Goal: Task Accomplishment & Management: Use online tool/utility

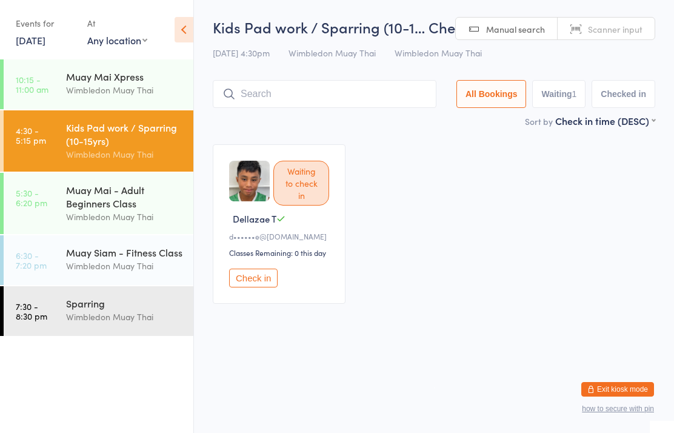
click at [263, 114] on div "Kids Pad work / Sparring (10-1… Check-in [DATE] 4:30pm Wimbledon Muay Thai Wimb…" at bounding box center [434, 65] width 443 height 97
click at [241, 108] on input "search" at bounding box center [325, 94] width 224 height 28
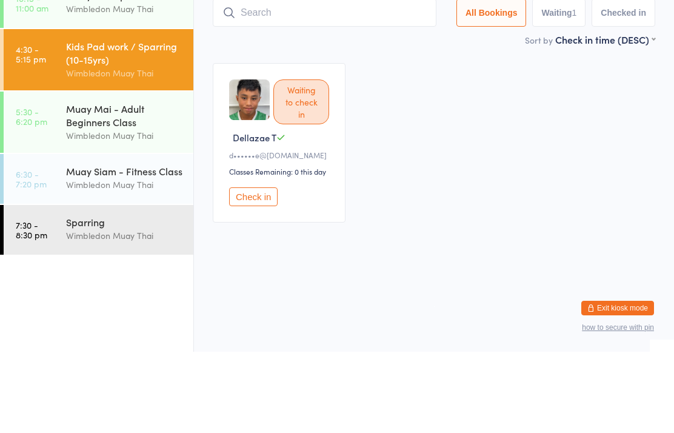
type input "V"
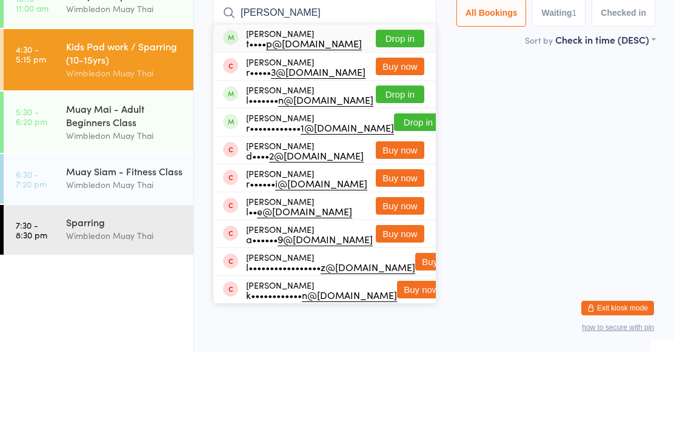
type input "[PERSON_NAME]"
click at [306, 119] on div "t•••• p@[DOMAIN_NAME]" at bounding box center [304, 124] width 116 height 10
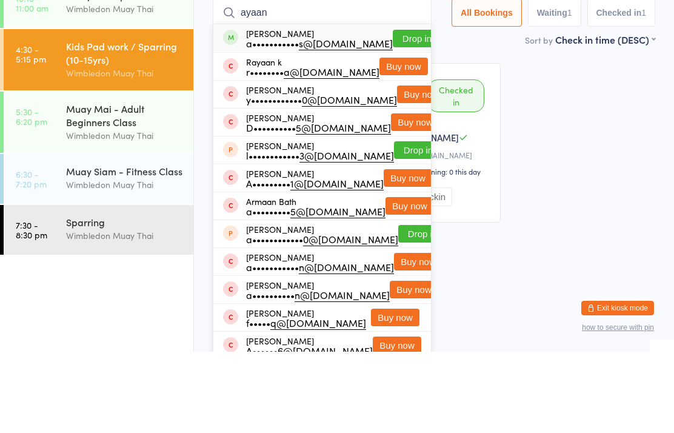
type input "ayaan"
click at [393, 111] on button "Drop in" at bounding box center [417, 120] width 49 height 18
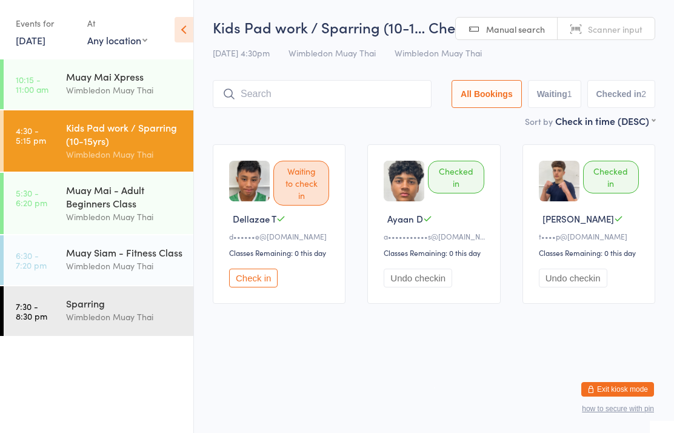
click at [307, 82] on input "search" at bounding box center [322, 94] width 219 height 28
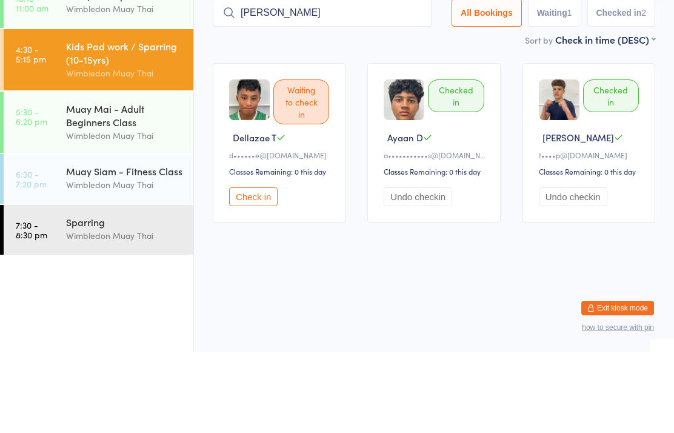
type input "[PERSON_NAME]"
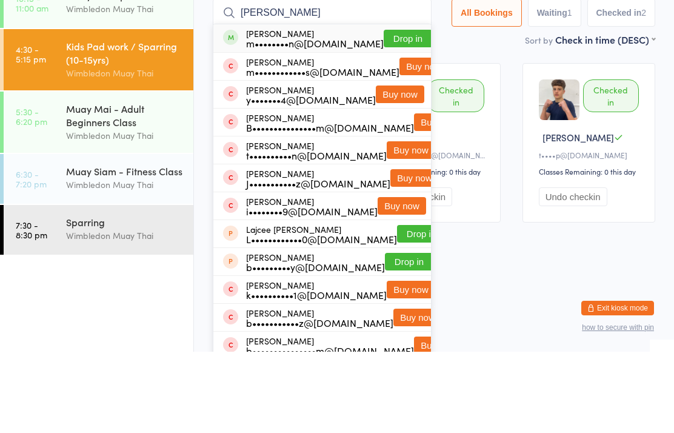
click at [398, 111] on button "Drop in" at bounding box center [408, 120] width 49 height 18
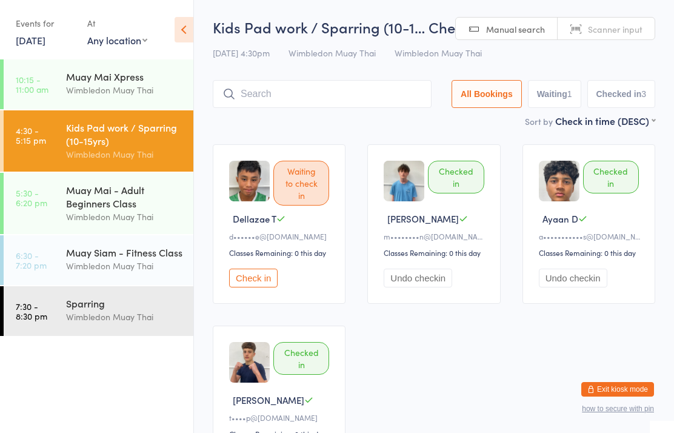
click at [126, 155] on div "Wimbledon Muay Thai" at bounding box center [124, 154] width 117 height 14
click at [137, 179] on div "Muay Mai - Adult Beginners Class Wimbledon Muay Thai" at bounding box center [129, 203] width 127 height 61
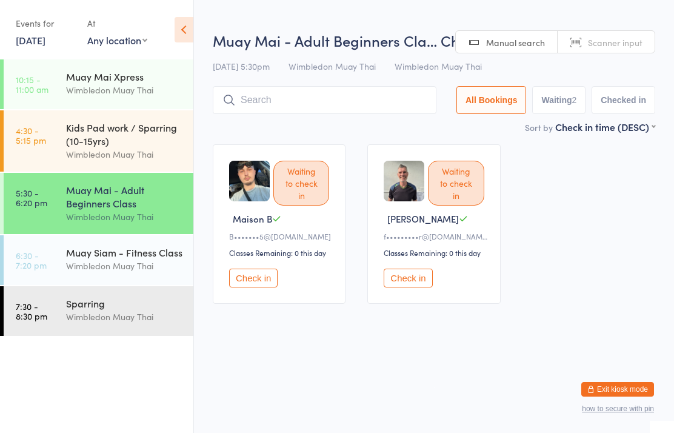
click at [119, 249] on div "Muay Siam - Fitness Class Wimbledon Muay Thai" at bounding box center [129, 259] width 127 height 48
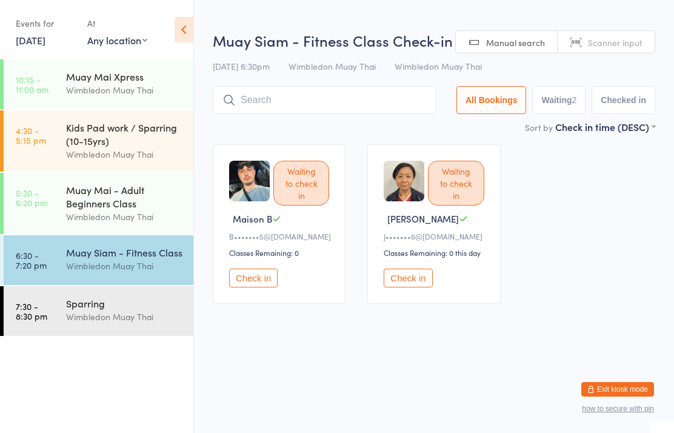
click at [110, 319] on div "Wimbledon Muay Thai" at bounding box center [124, 317] width 117 height 14
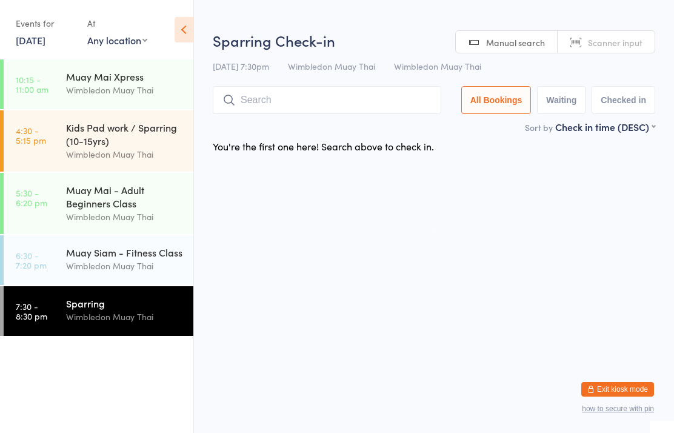
click at [115, 255] on div "Muay Siam - Fitness Class" at bounding box center [124, 252] width 117 height 13
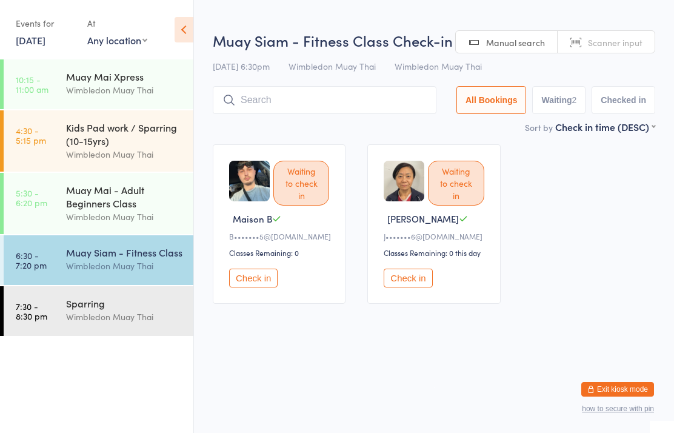
click at [118, 202] on div "Muay Mai - Adult Beginners Class" at bounding box center [124, 196] width 117 height 27
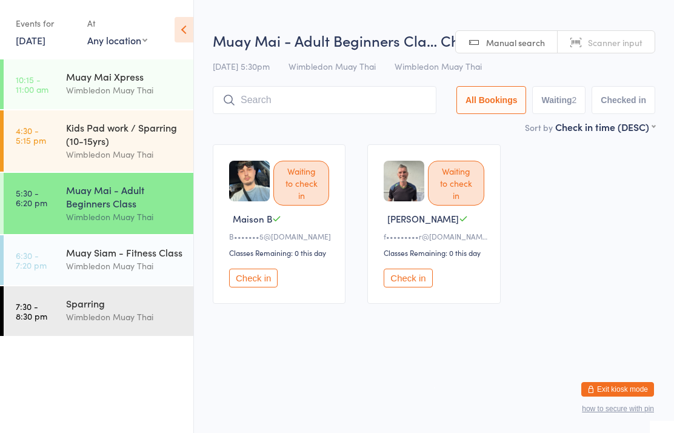
click at [122, 143] on div "Kids Pad work / Sparring (10-15yrs)" at bounding box center [124, 134] width 117 height 27
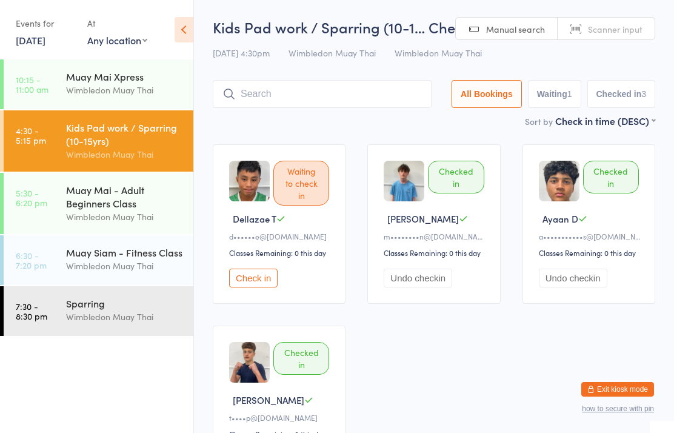
click at [137, 126] on div "Kids Pad work / Sparring (10-15yrs)" at bounding box center [124, 134] width 117 height 27
click at [344, 106] on input "search" at bounding box center [322, 94] width 219 height 28
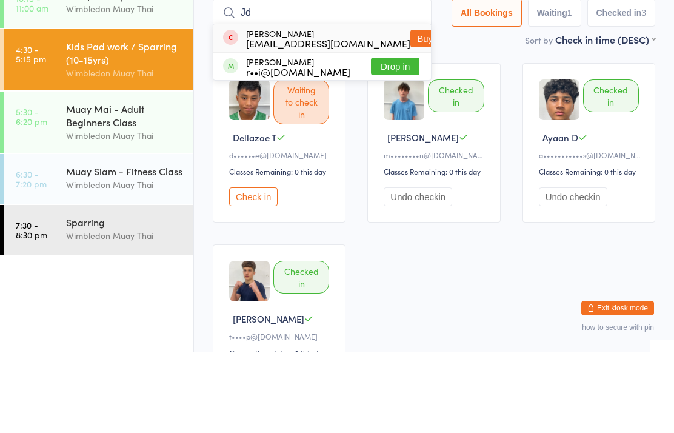
type input "Jd"
click at [406, 139] on button "Drop in" at bounding box center [395, 148] width 49 height 18
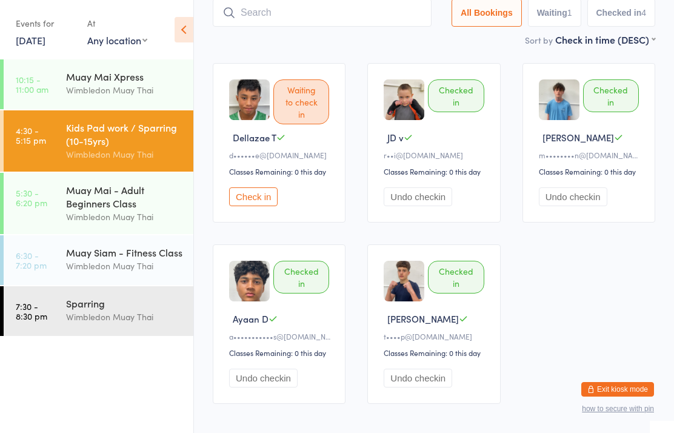
click at [395, 27] on input "search" at bounding box center [322, 13] width 219 height 28
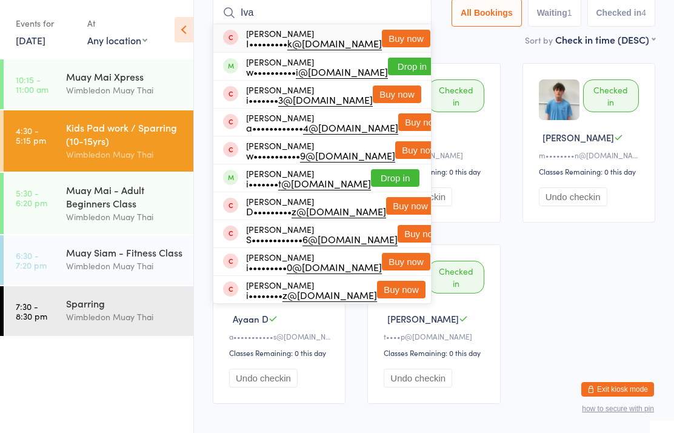
type input "Iva"
click at [398, 73] on button "Drop in" at bounding box center [412, 67] width 49 height 18
